Goal: Transaction & Acquisition: Purchase product/service

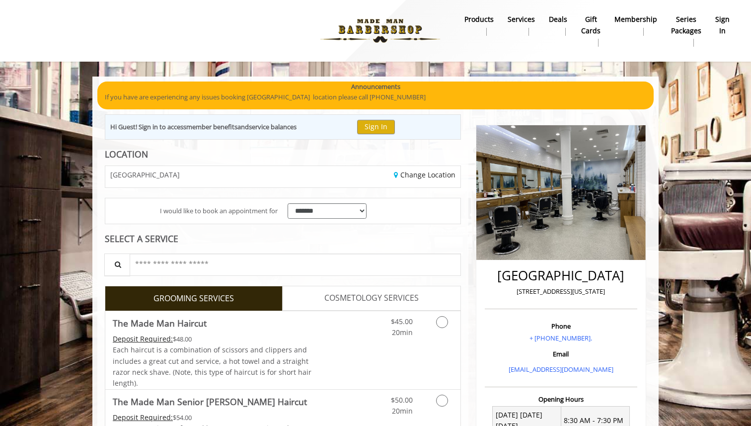
click at [641, 18] on b "Membership" at bounding box center [635, 19] width 43 height 11
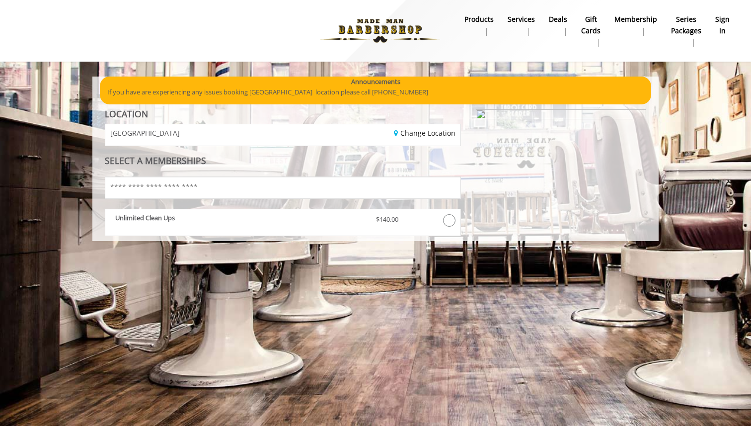
click at [681, 30] on b "Series packages" at bounding box center [686, 25] width 30 height 22
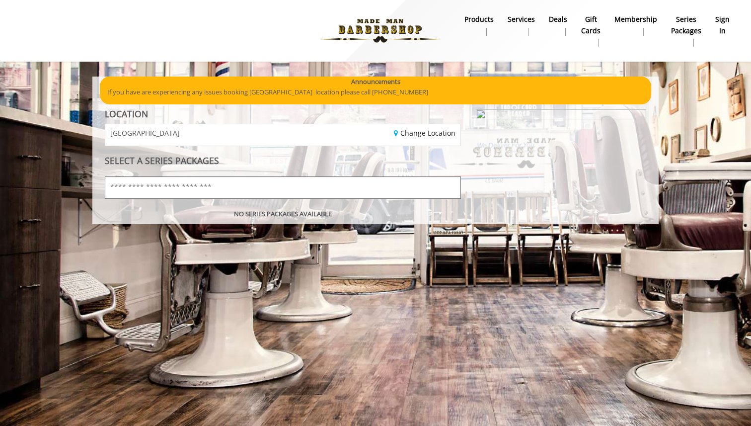
click at [402, 184] on input "text" at bounding box center [283, 187] width 356 height 22
click at [399, 179] on input "text" at bounding box center [283, 187] width 356 height 22
click at [439, 134] on link "Change Location" at bounding box center [425, 132] width 62 height 9
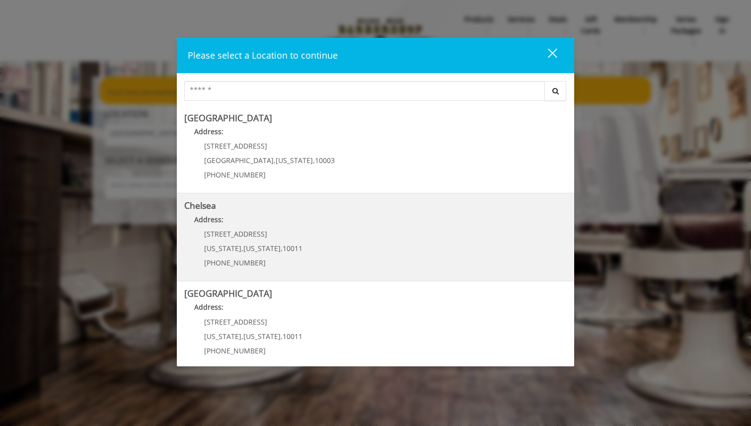
click at [327, 239] on link "Chelsea Address: 169/170 W 23rd St New York , New York , 10011 (917) 639-3902" at bounding box center [375, 237] width 382 height 73
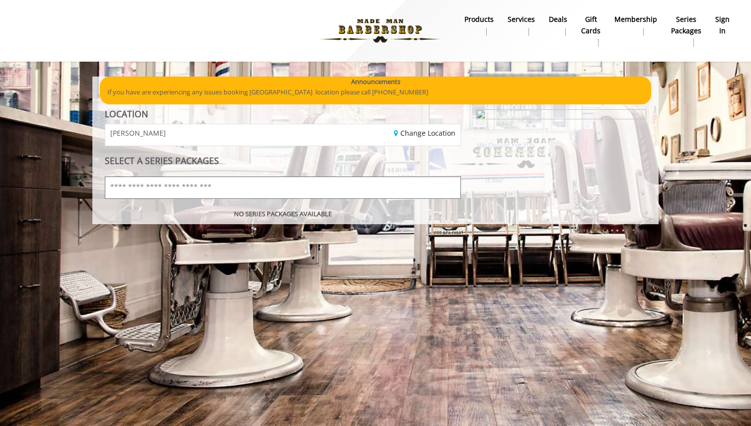
click at [367, 190] on input "text" at bounding box center [283, 187] width 356 height 22
click at [484, 20] on b "products" at bounding box center [478, 19] width 29 height 11
